Goal: Task Accomplishment & Management: Manage account settings

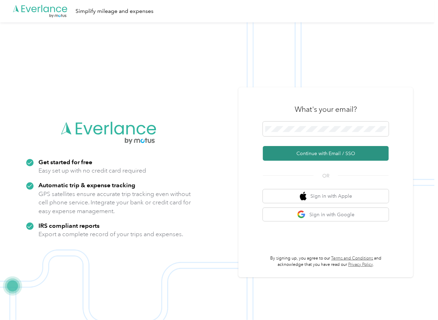
click at [296, 153] on button "Continue with Email / SSO" at bounding box center [326, 153] width 126 height 15
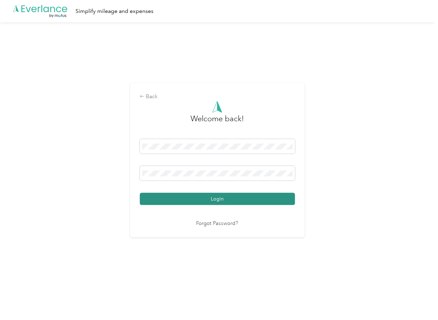
click at [166, 198] on button "Login" at bounding box center [217, 199] width 155 height 12
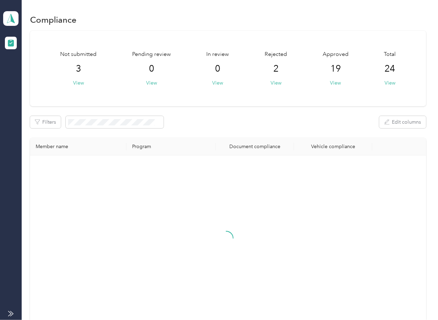
click at [217, 112] on div "Not submitted 3 View Pending review 0 View In review 0 View Rejected 2 View App…" at bounding box center [228, 182] width 396 height 303
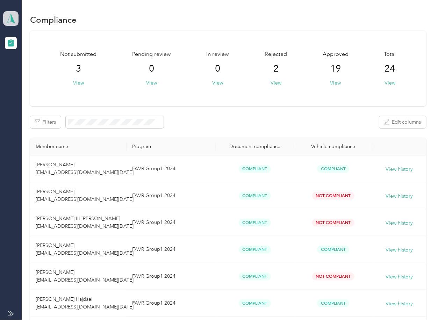
drag, startPoint x: 15, startPoint y: 14, endPoint x: 18, endPoint y: 23, distance: 9.0
click at [14, 14] on icon at bounding box center [11, 19] width 10 height 10
click at [33, 70] on div "Log out" at bounding box center [22, 73] width 27 height 7
